Goal: Task Accomplishment & Management: Use online tool/utility

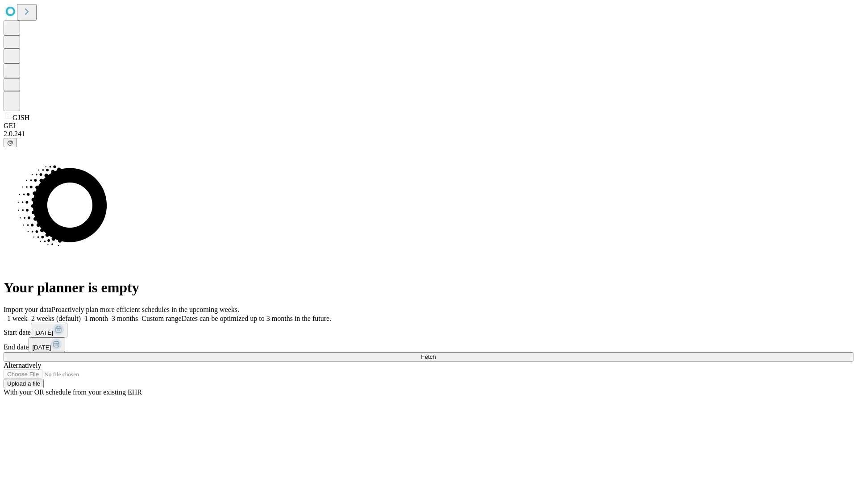
click at [436, 353] on span "Fetch" at bounding box center [428, 356] width 15 height 7
